Goal: Learn about a topic

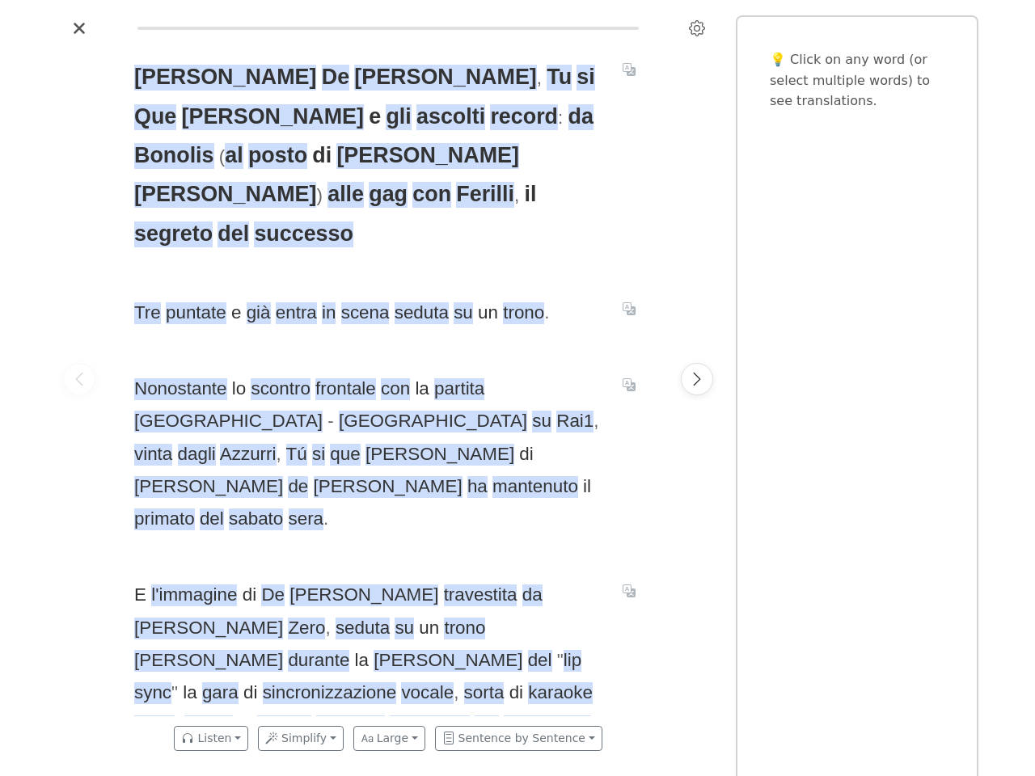
click at [697, 28] on icon "Settings" at bounding box center [697, 28] width 16 height 16
click at [322, 78] on span "De" at bounding box center [335, 78] width 27 height 26
click at [354, 78] on span "Filippi" at bounding box center [445, 78] width 182 height 26
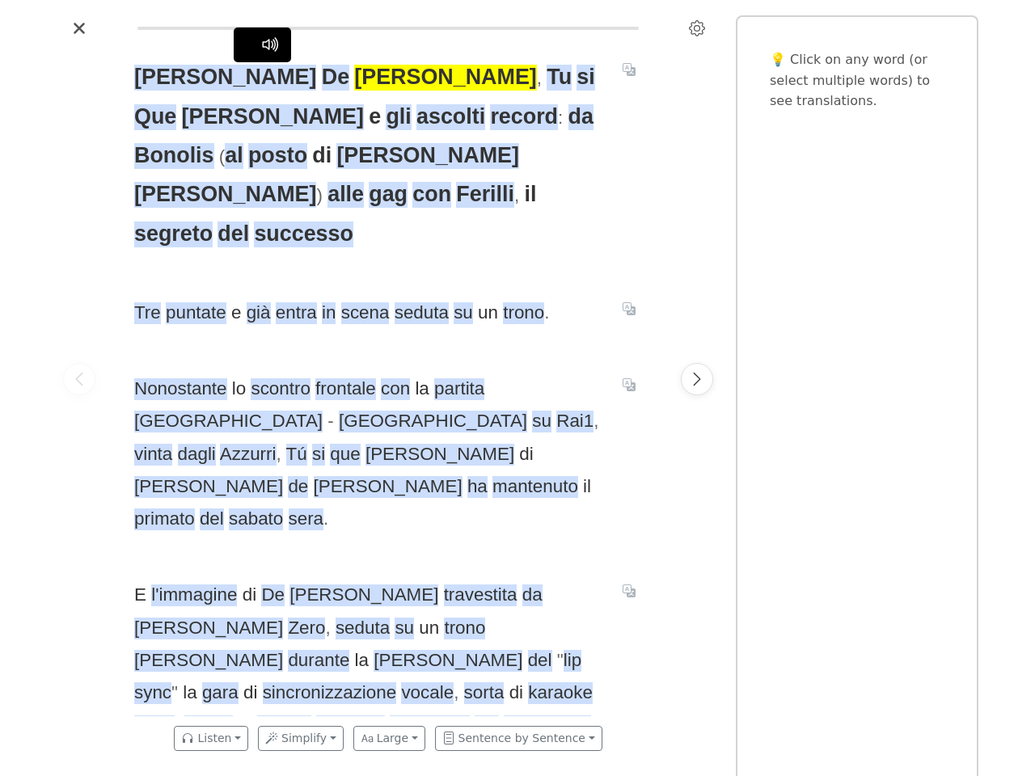
click at [547, 78] on span "Tu" at bounding box center [559, 78] width 25 height 26
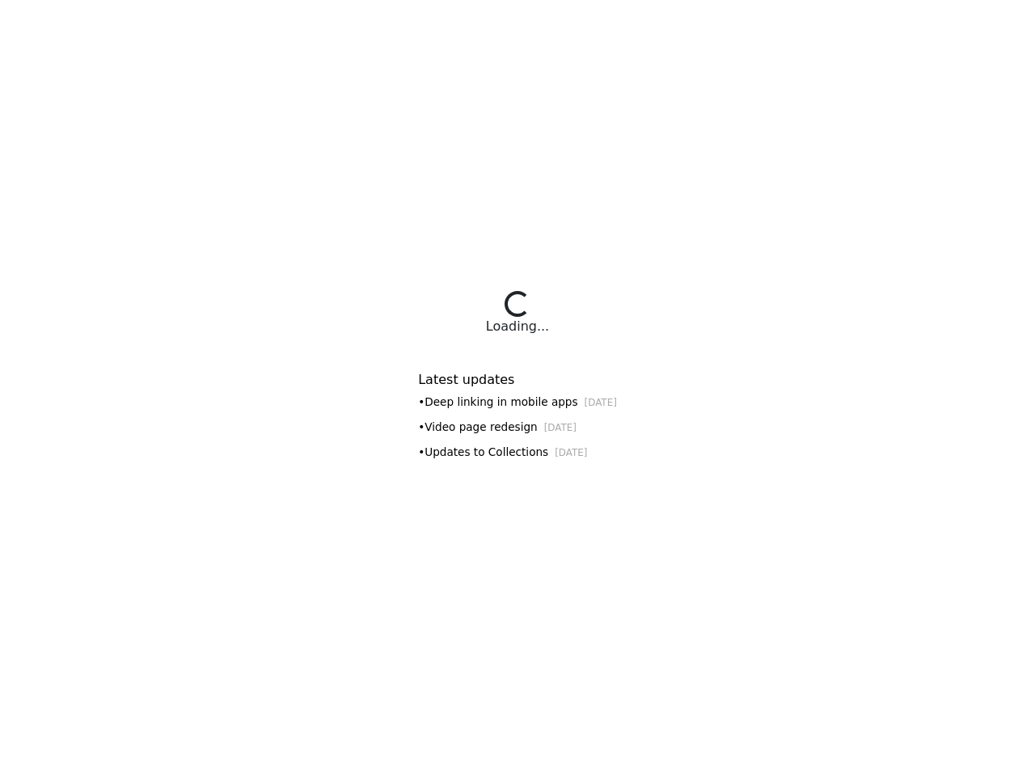
click at [518, 388] on div "Latest updates • Deep linking in mobile apps [DATE] • Video page redesign [DATE…" at bounding box center [517, 411] width 199 height 116
